Goal: Check status: Check status

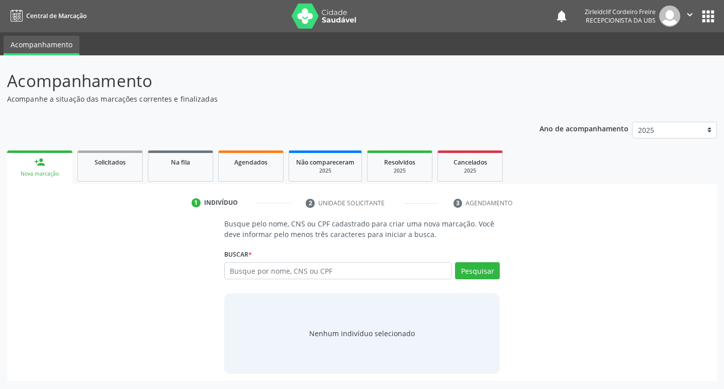
click at [251, 274] on input "text" at bounding box center [338, 270] width 228 height 17
type input "[PERSON_NAME]"
click at [475, 270] on button "Pesquisar" at bounding box center [477, 270] width 45 height 17
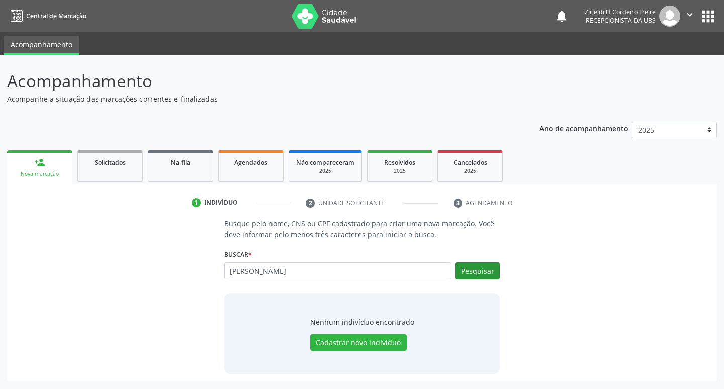
type input "[PERSON_NAME]"
click at [476, 268] on button "Pesquisar" at bounding box center [477, 270] width 45 height 17
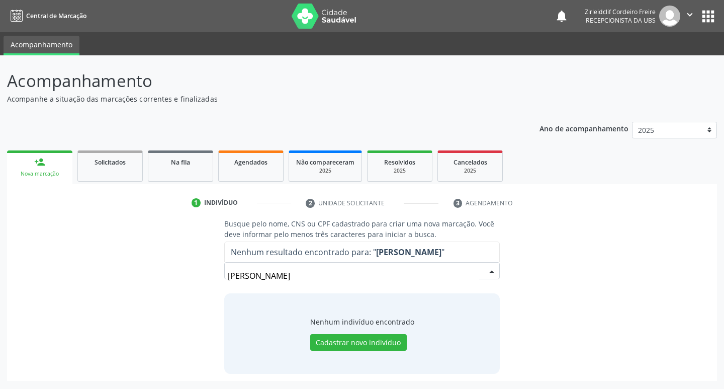
click at [259, 275] on input "[PERSON_NAME]" at bounding box center [354, 276] width 252 height 20
click at [260, 275] on input "[PERSON_NAME]" at bounding box center [354, 276] width 252 height 20
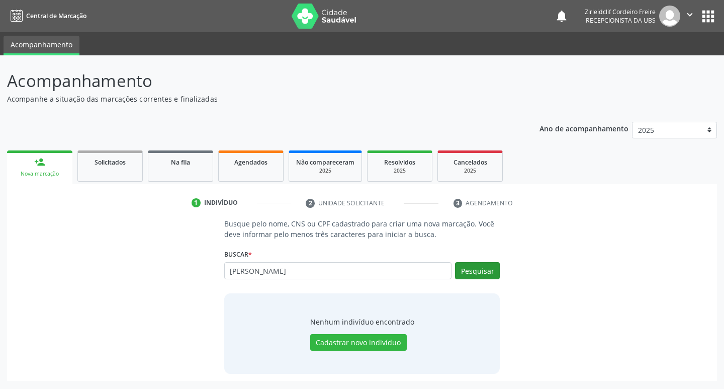
type input "[PERSON_NAME]"
click at [469, 271] on button "Pesquisar" at bounding box center [477, 270] width 45 height 17
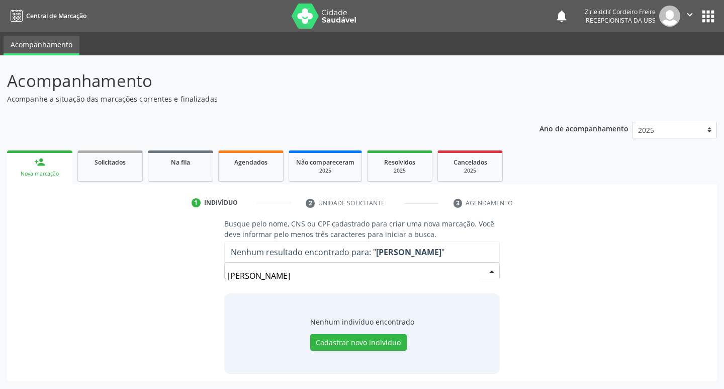
click at [307, 280] on input "[PERSON_NAME]" at bounding box center [354, 276] width 252 height 20
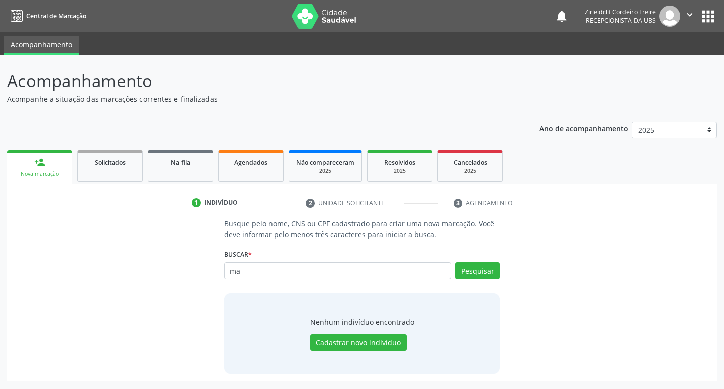
type input "m"
click at [265, 270] on input "[PERSON_NAME]" at bounding box center [338, 270] width 228 height 17
type input "[PERSON_NAME]"
click at [475, 268] on button "Pesquisar" at bounding box center [477, 270] width 45 height 17
